Goal: Find specific page/section: Find specific page/section

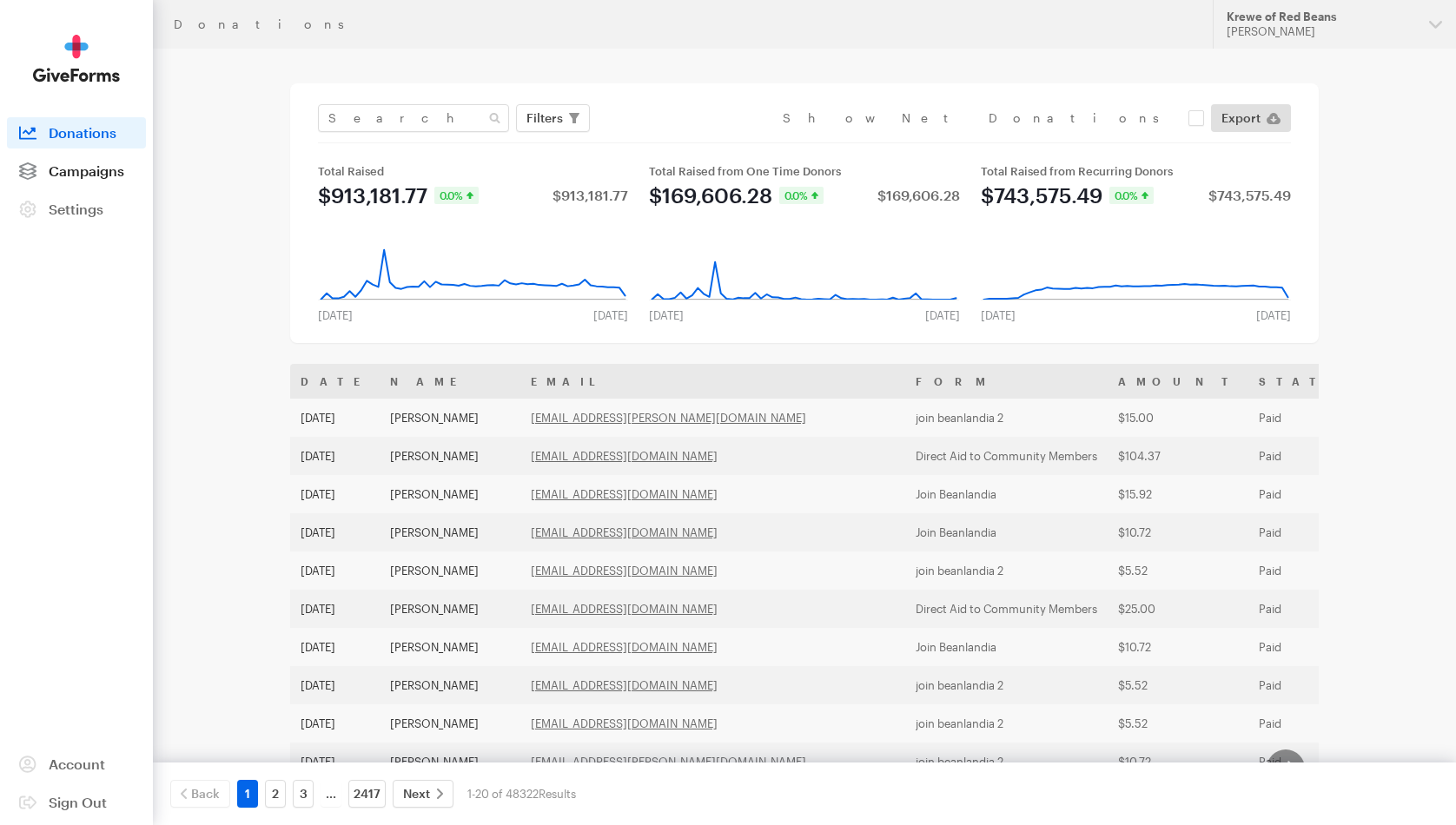
click at [92, 175] on span "Campaigns" at bounding box center [86, 170] width 76 height 16
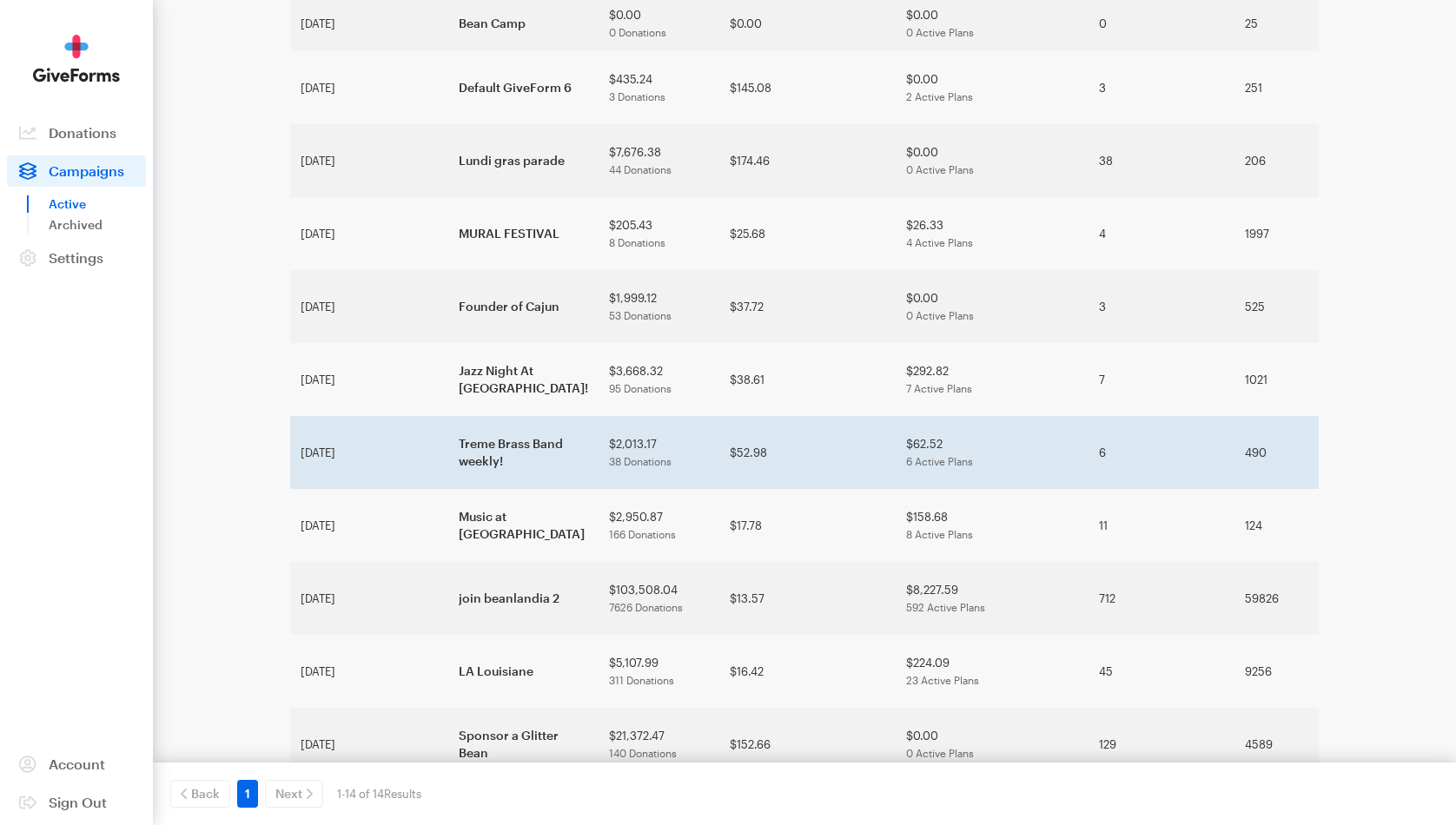
scroll to position [278, 0]
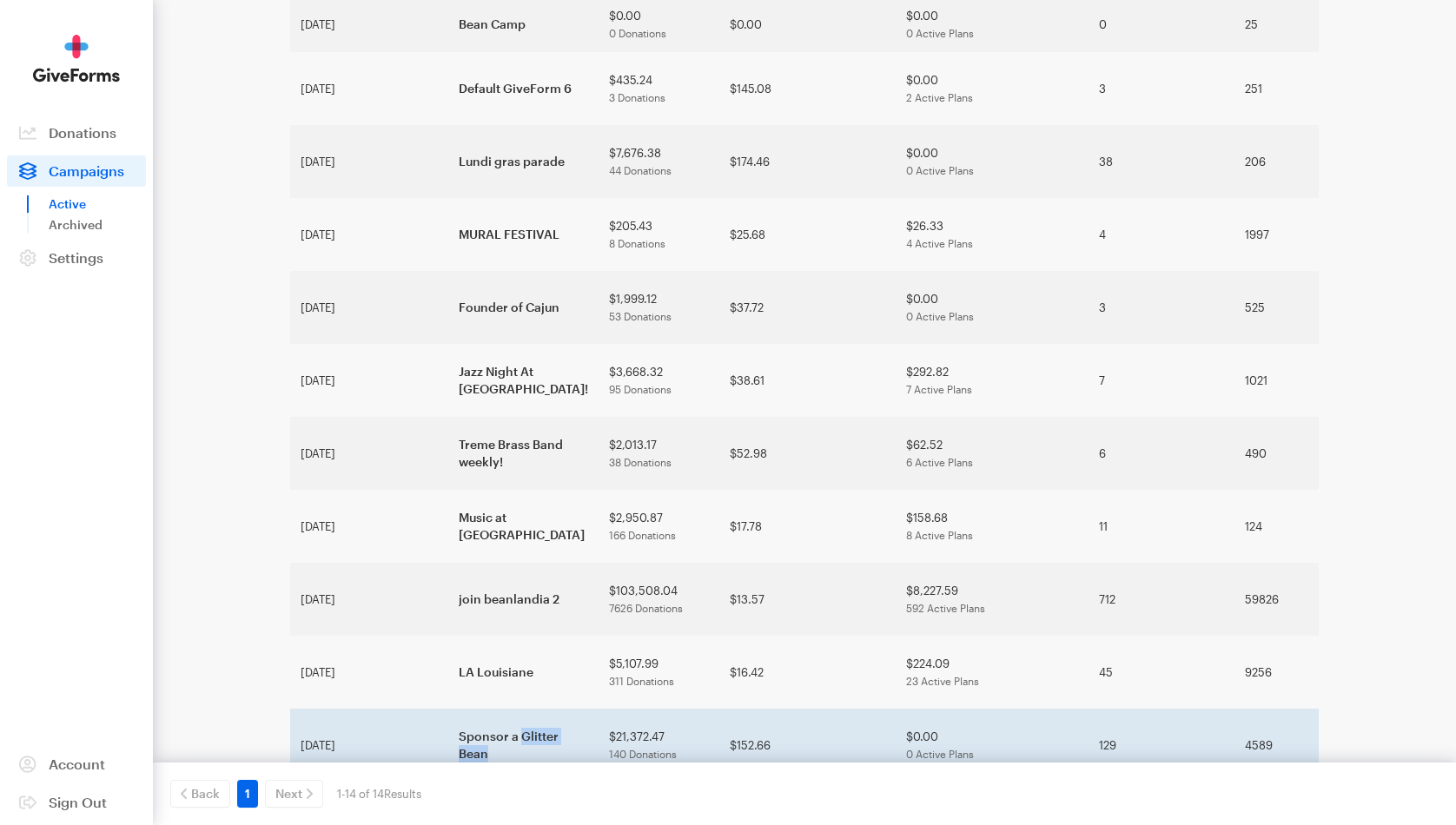
click at [458, 709] on td "Sponsor a Glitter Bean" at bounding box center [523, 745] width 150 height 73
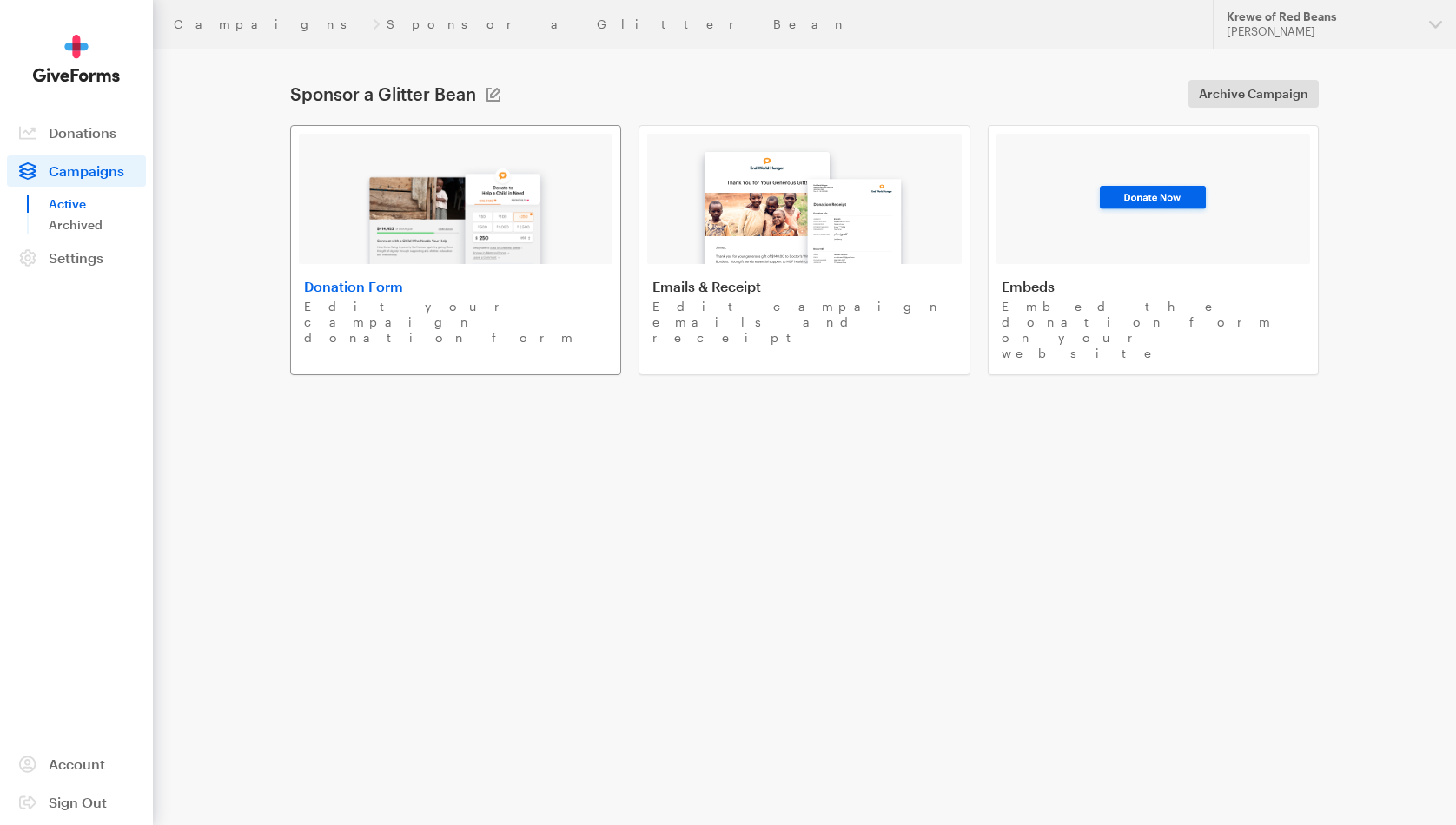
click at [424, 247] on img at bounding box center [456, 209] width 203 height 112
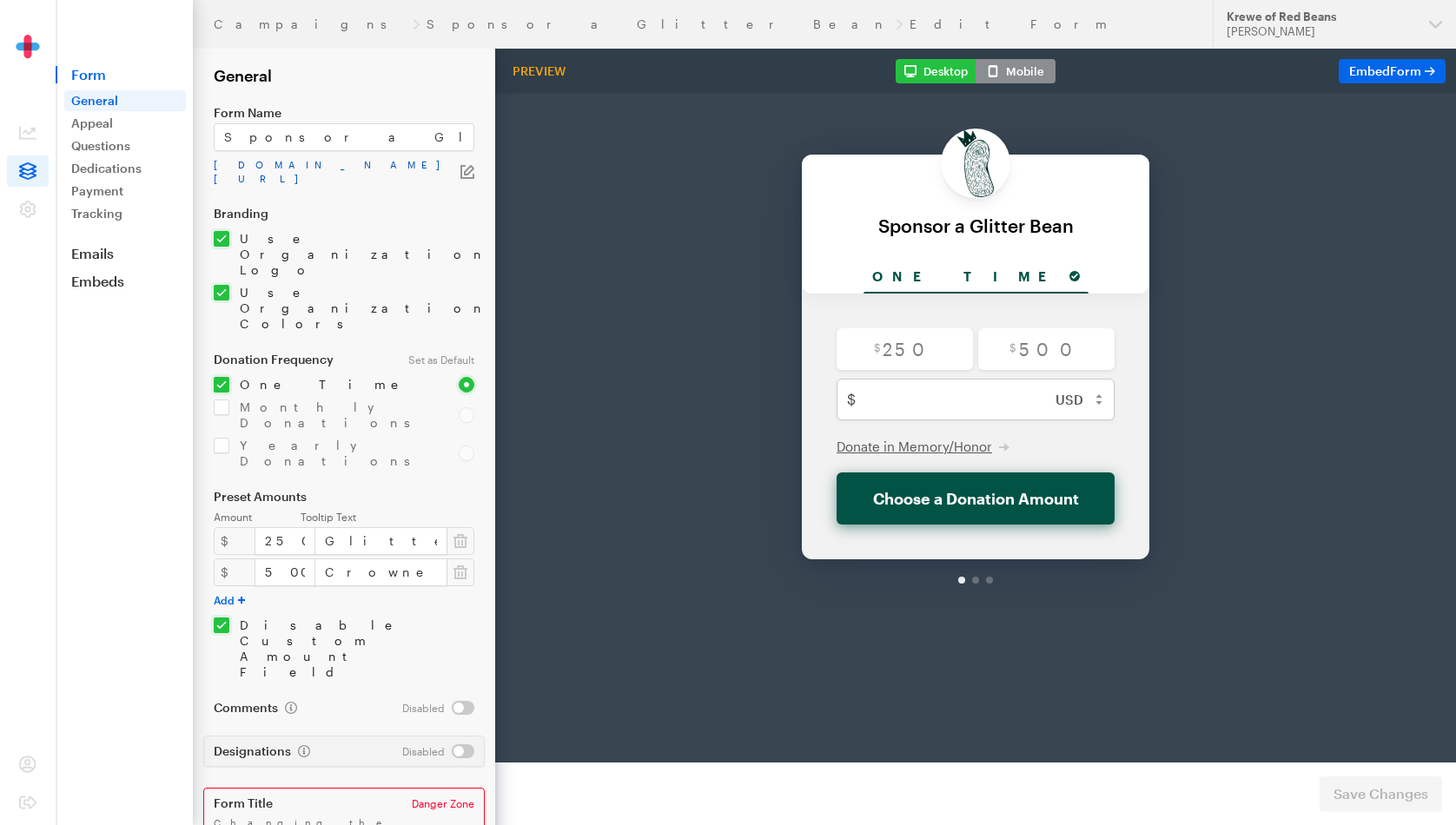
click at [348, 166] on link "app.giveforms.com/forms/rocker9955/glitter-bean" at bounding box center [337, 172] width 247 height 28
